Goal: Navigation & Orientation: Go to known website

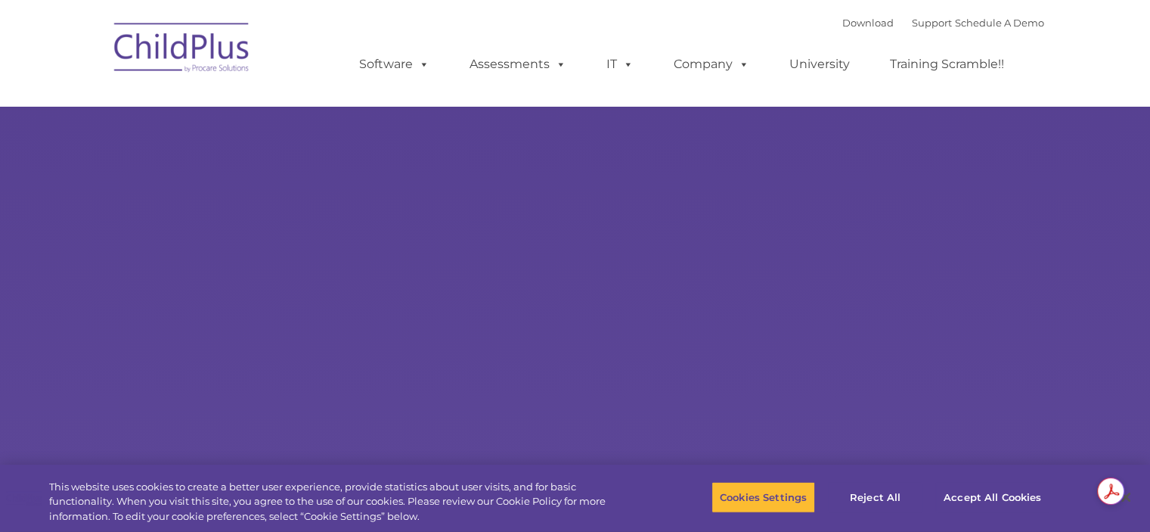
select select "MEDIUM"
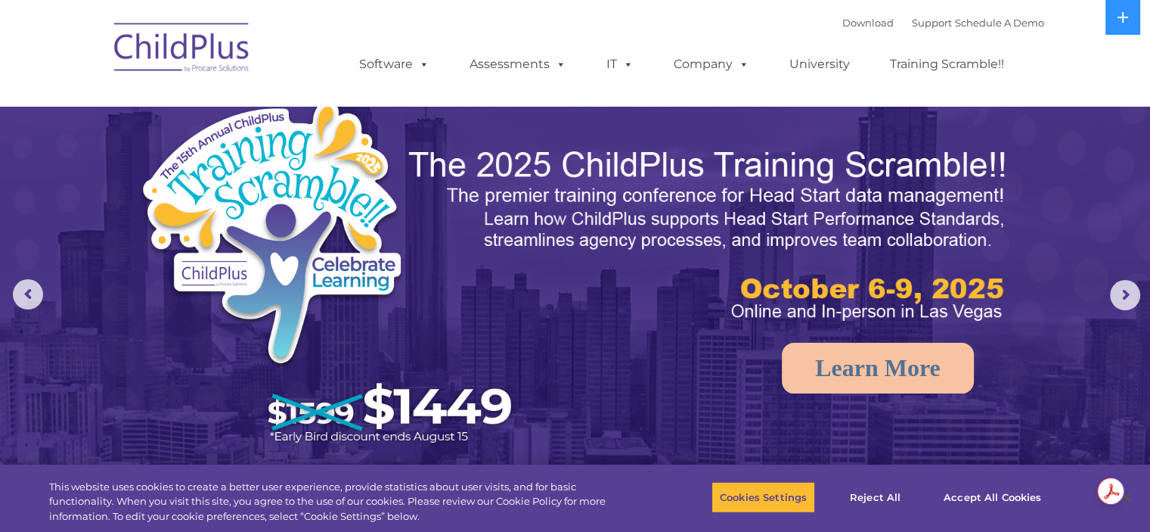
click at [181, 42] on img at bounding box center [182, 50] width 151 height 76
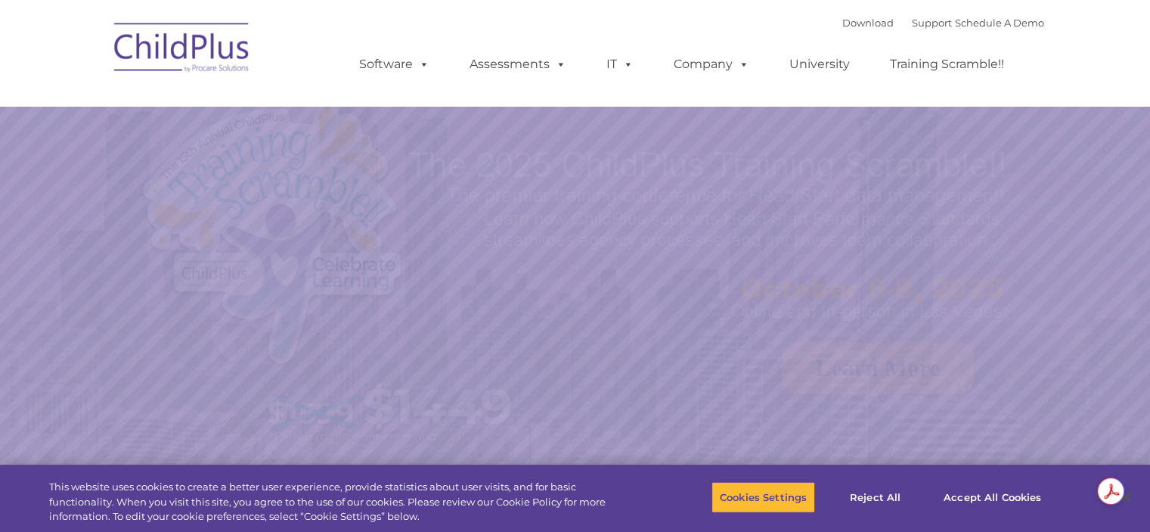
select select "MEDIUM"
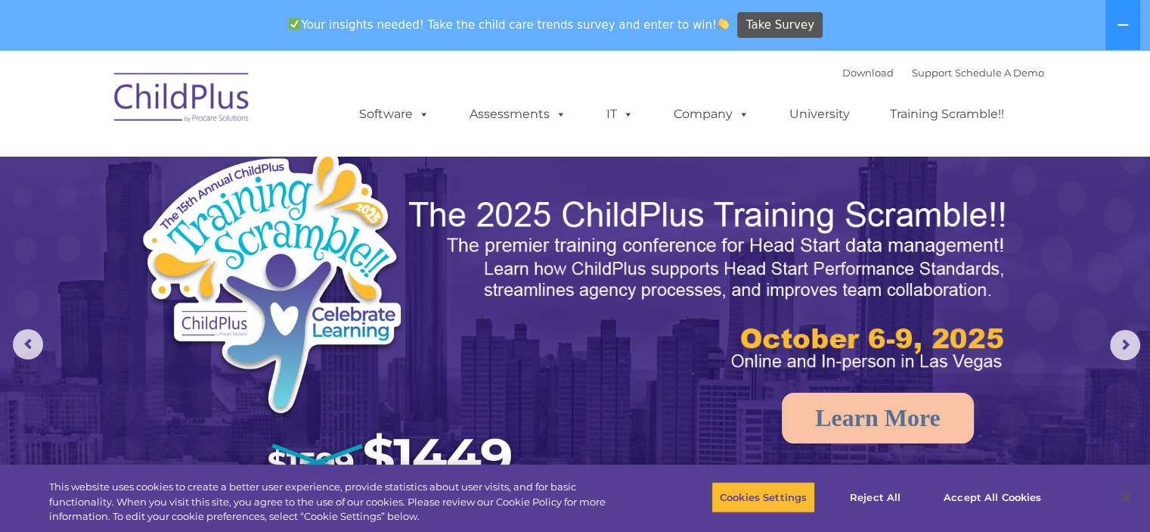
click at [166, 134] on img at bounding box center [182, 100] width 151 height 76
click at [175, 110] on img at bounding box center [182, 100] width 151 height 76
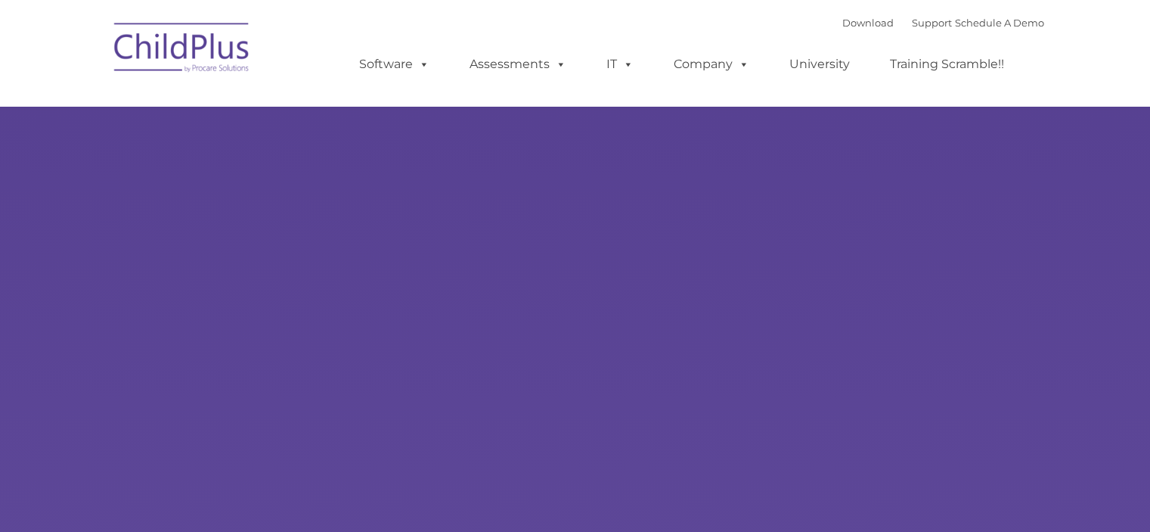
type input ""
